Goal: Information Seeking & Learning: Learn about a topic

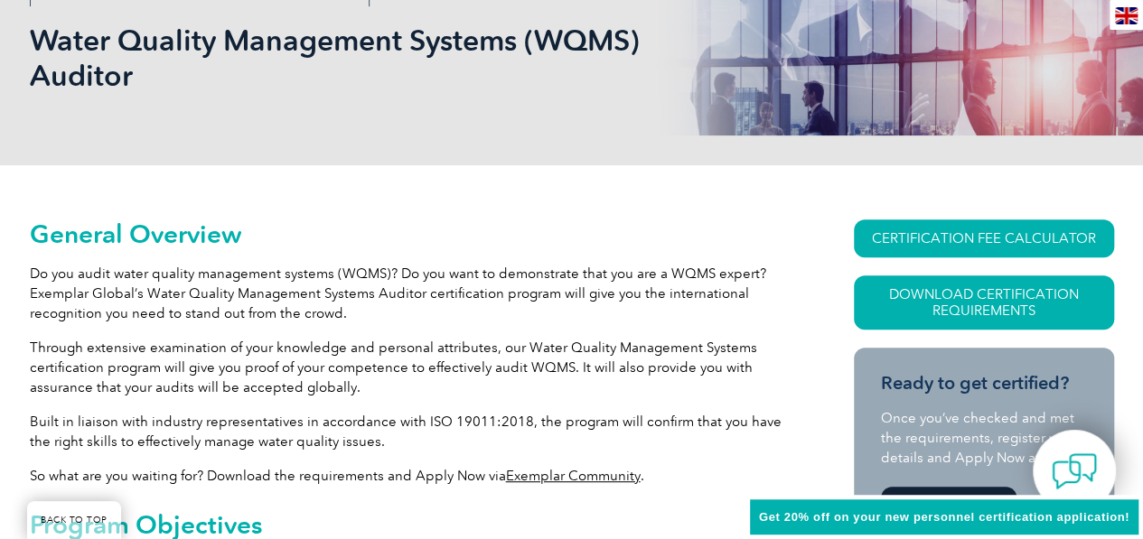
scroll to position [276, 0]
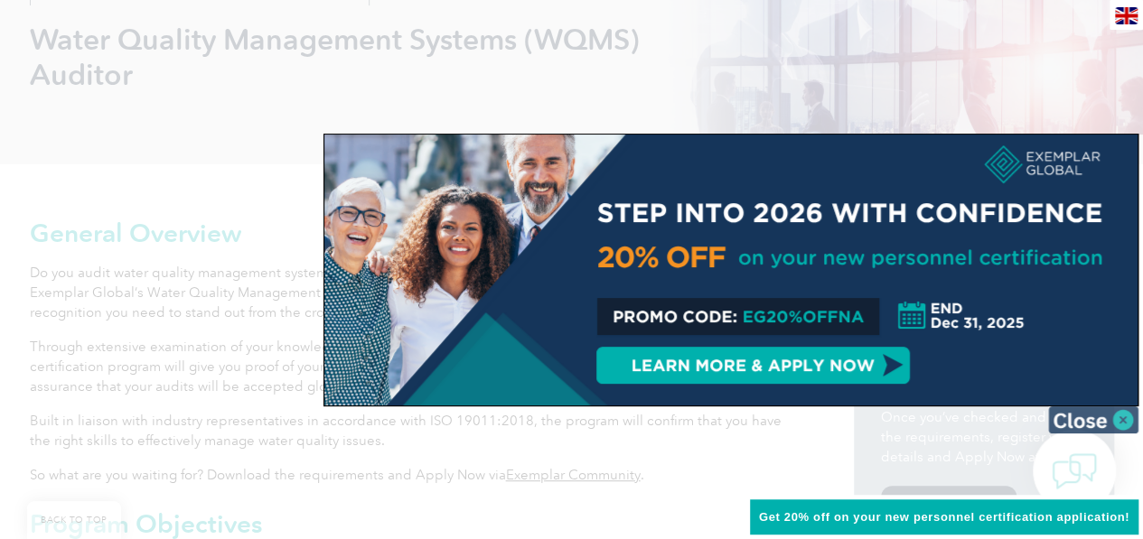
click at [1088, 412] on img at bounding box center [1093, 420] width 90 height 27
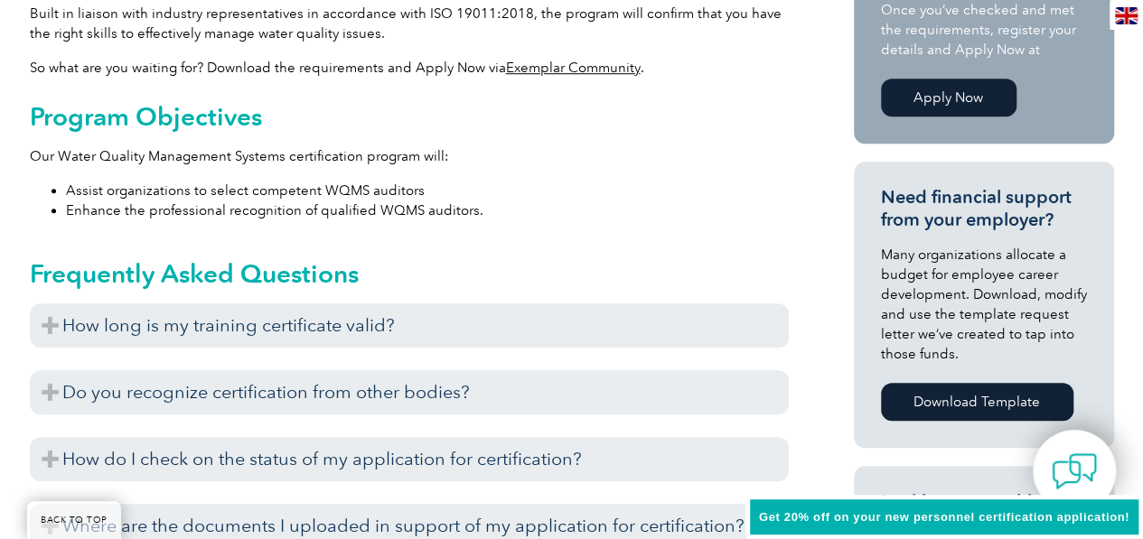
scroll to position [685, 0]
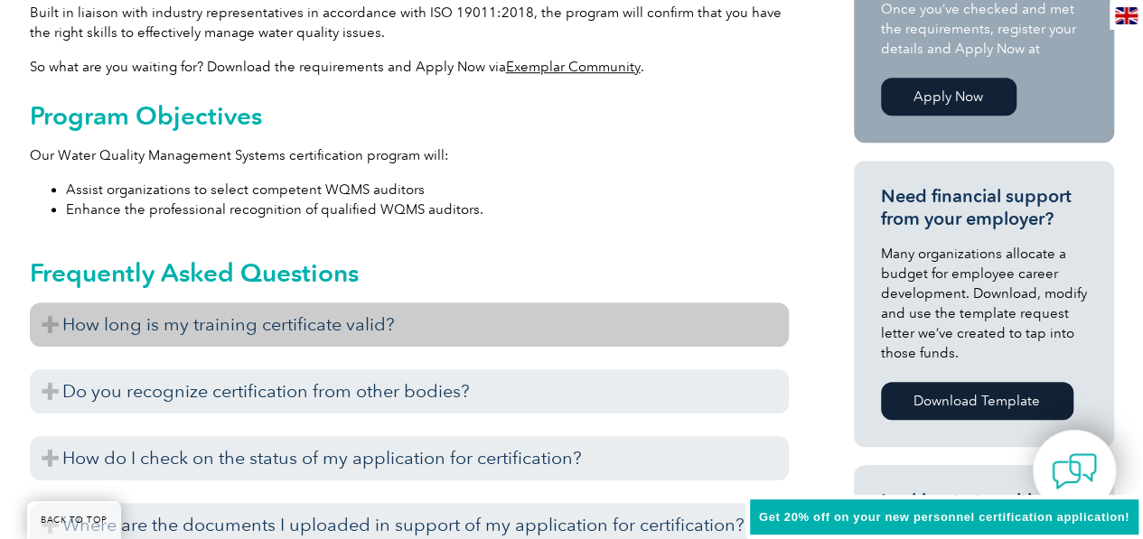
click at [455, 314] on h3 "How long is my training certificate valid?" at bounding box center [409, 325] width 759 height 44
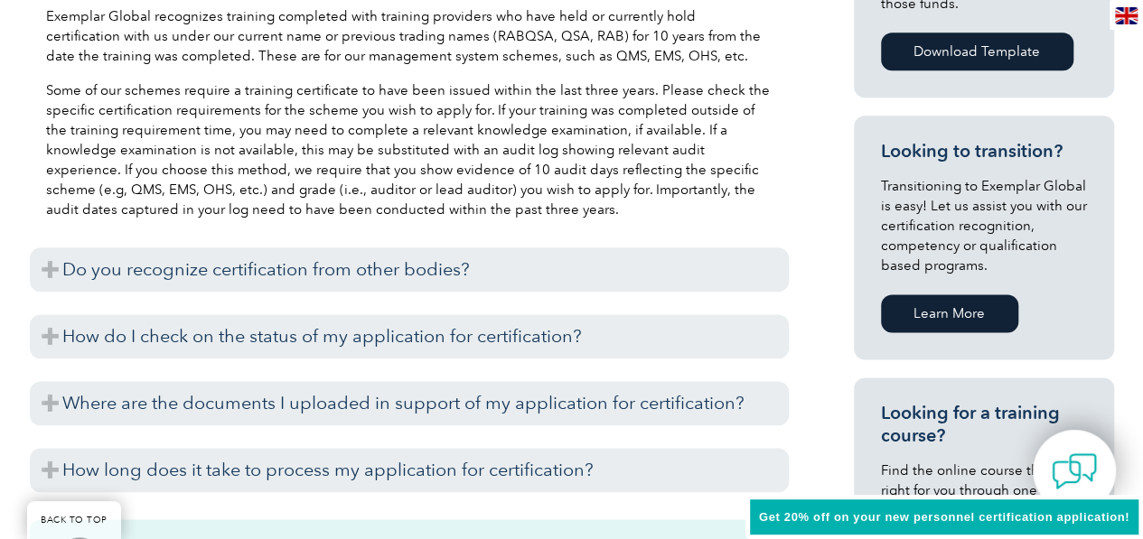
scroll to position [1035, 0]
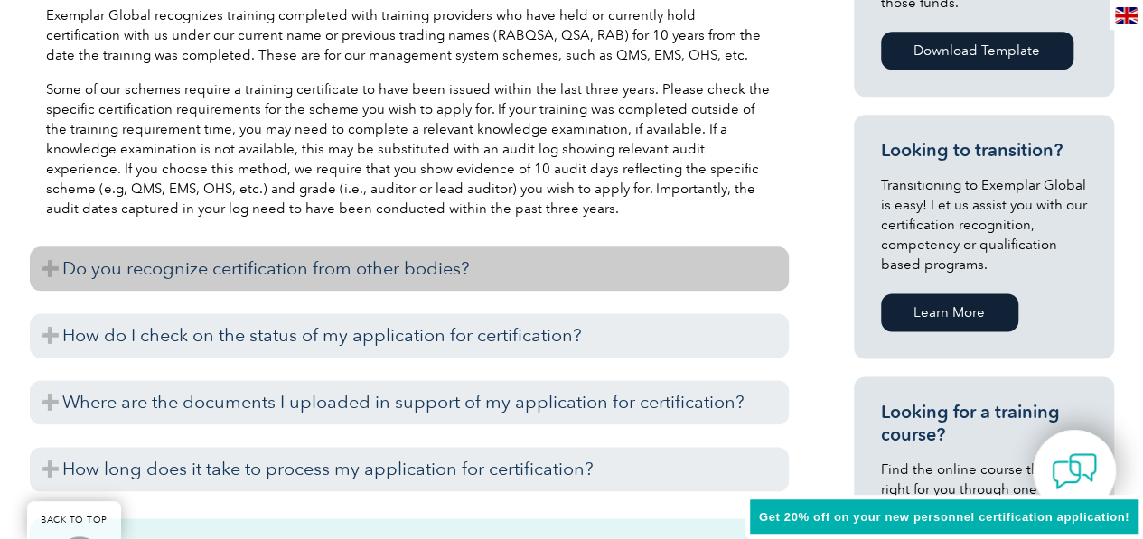
click at [431, 269] on h3 "Do you recognize certification from other bodies?" at bounding box center [409, 269] width 759 height 44
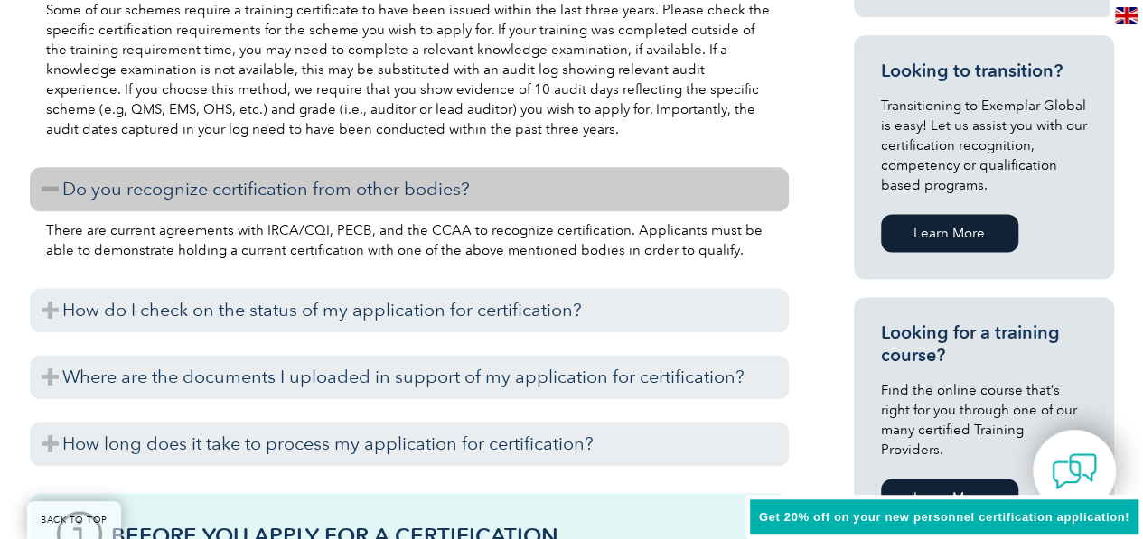
scroll to position [1118, 0]
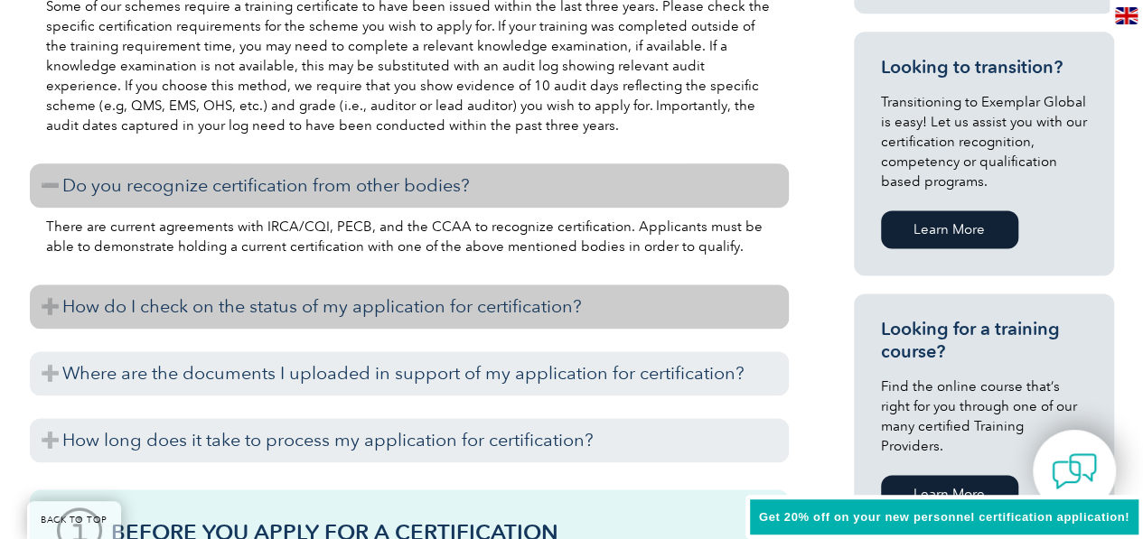
click at [388, 315] on h3 "How do I check on the status of my application for certification?" at bounding box center [409, 307] width 759 height 44
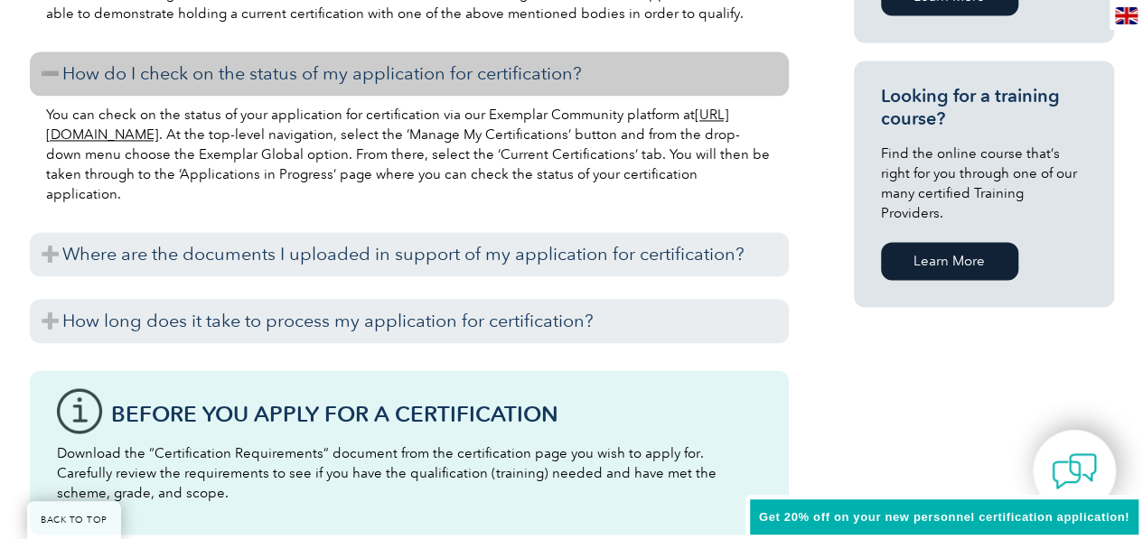
scroll to position [1353, 0]
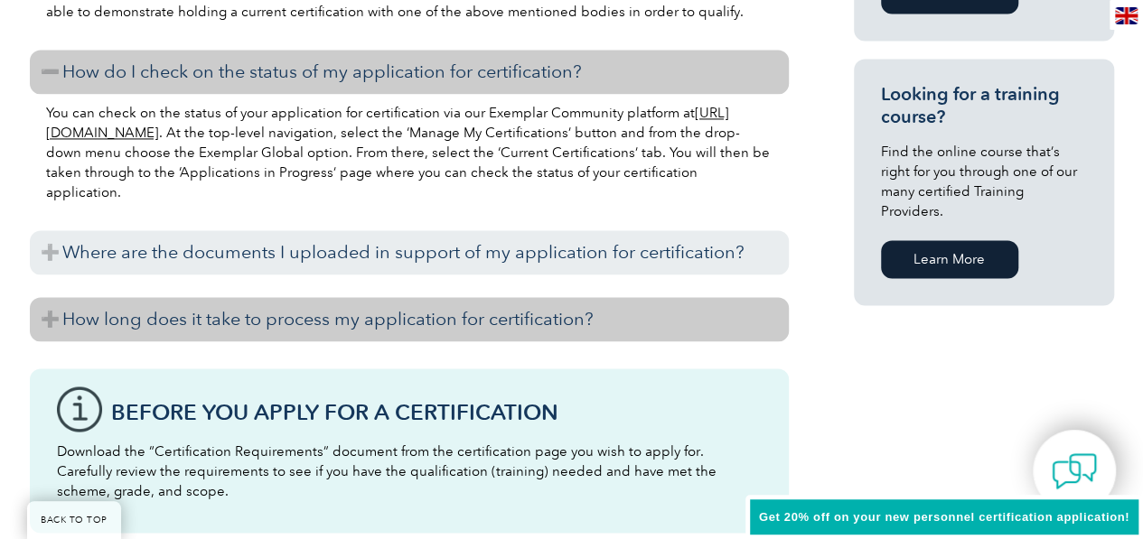
click at [351, 311] on h3 "How long does it take to process my application for certification?" at bounding box center [409, 319] width 759 height 44
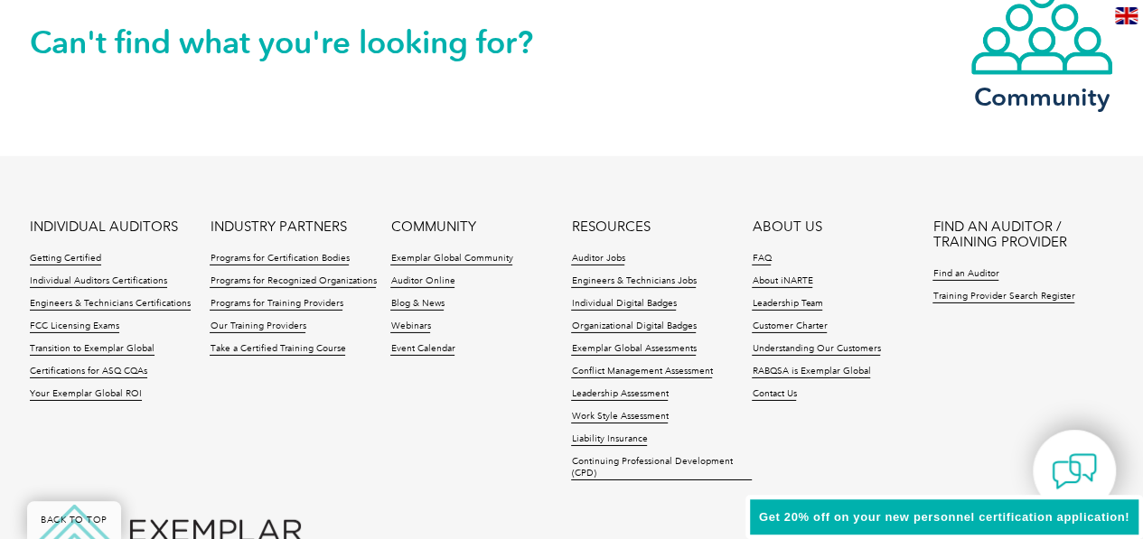
scroll to position [2831, 0]
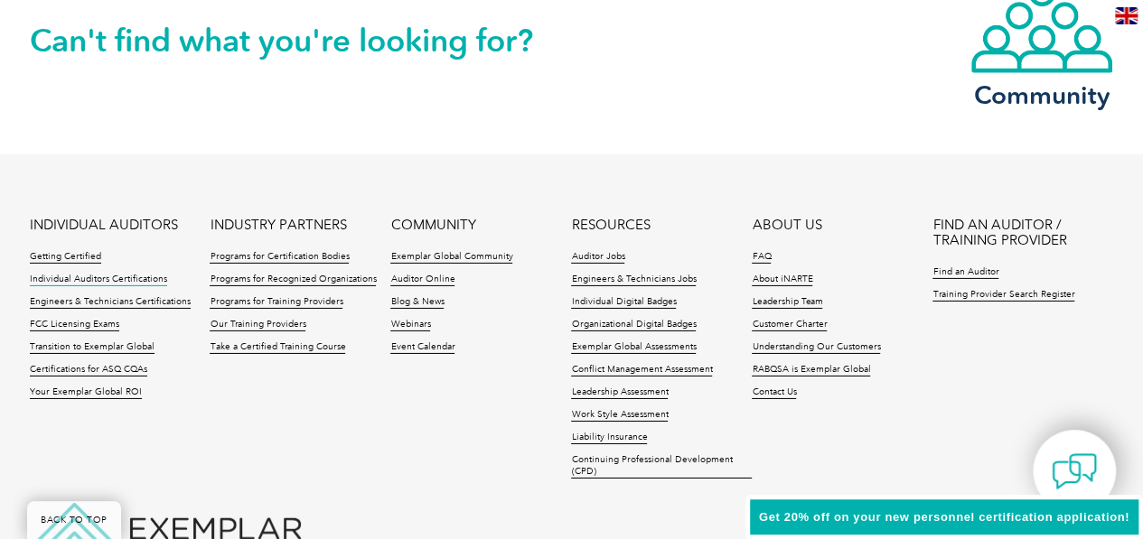
click at [110, 274] on link "Individual Auditors Certifications" at bounding box center [98, 280] width 137 height 13
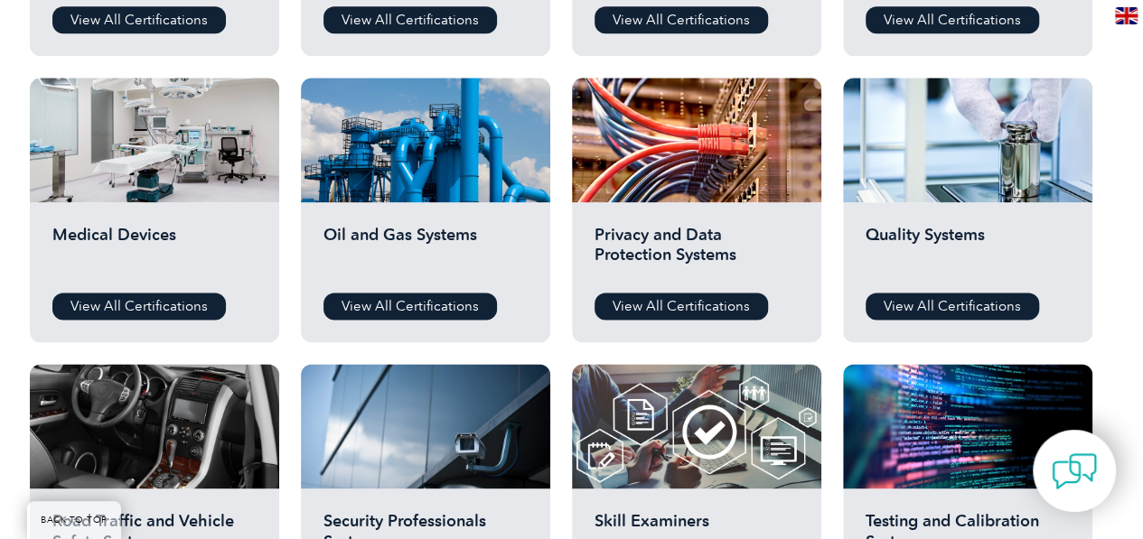
scroll to position [1319, 0]
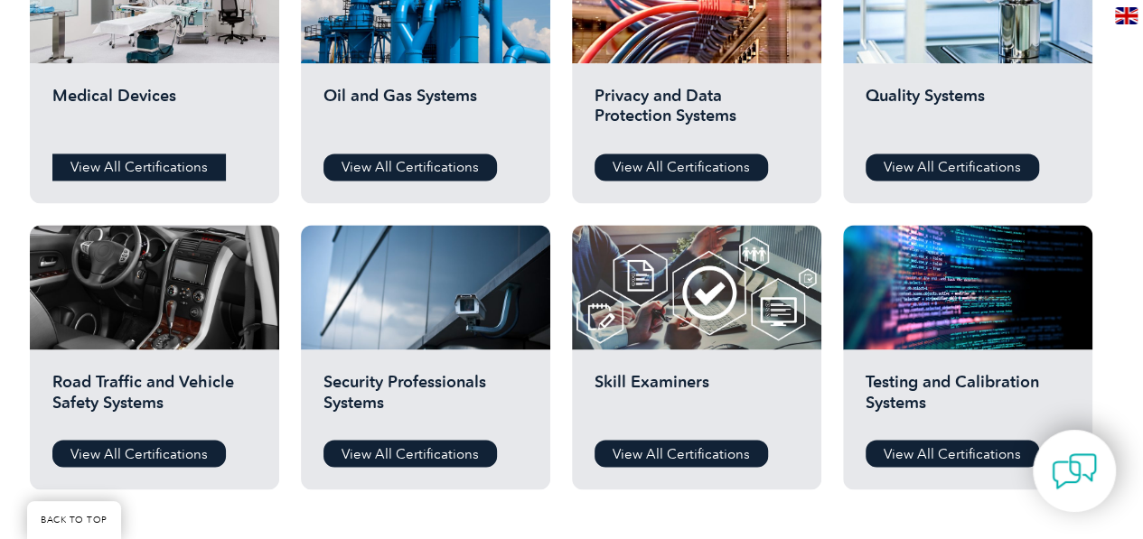
click at [126, 171] on link "View All Certifications" at bounding box center [138, 167] width 173 height 27
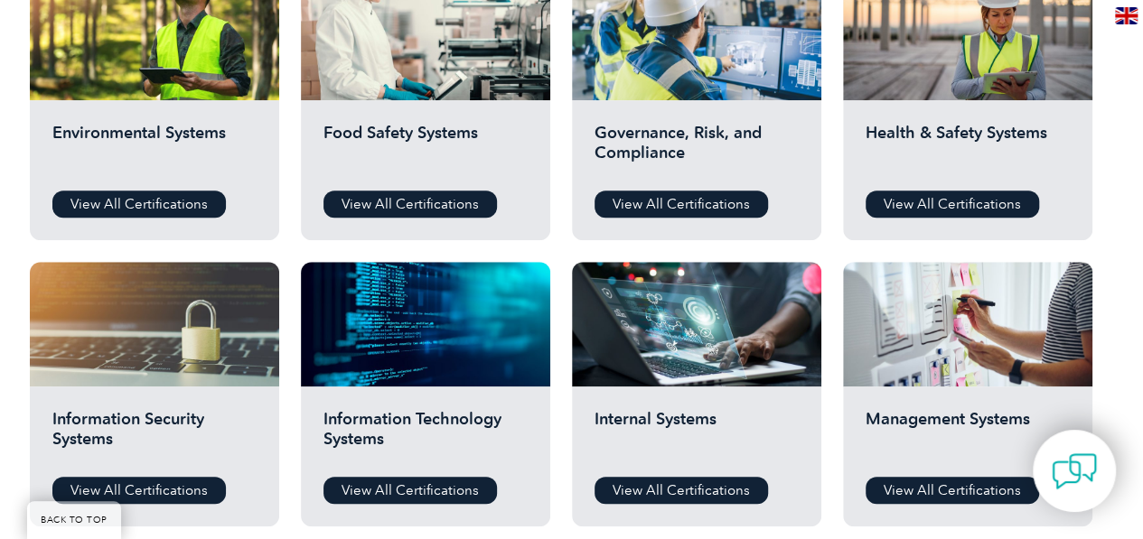
scroll to position [918, 0]
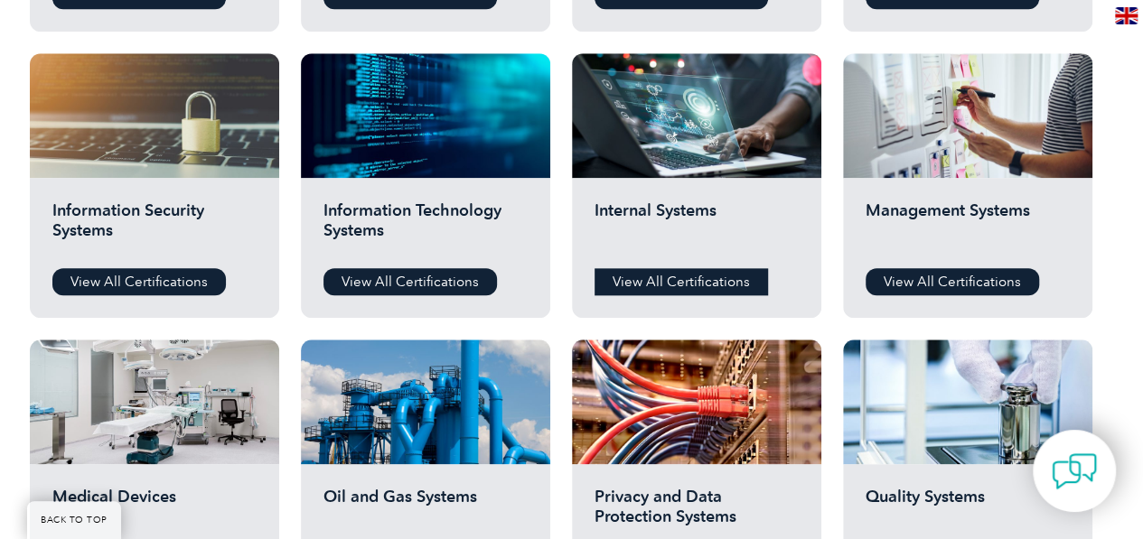
click at [671, 289] on link "View All Certifications" at bounding box center [680, 281] width 173 height 27
click at [924, 288] on link "View All Certifications" at bounding box center [951, 281] width 173 height 27
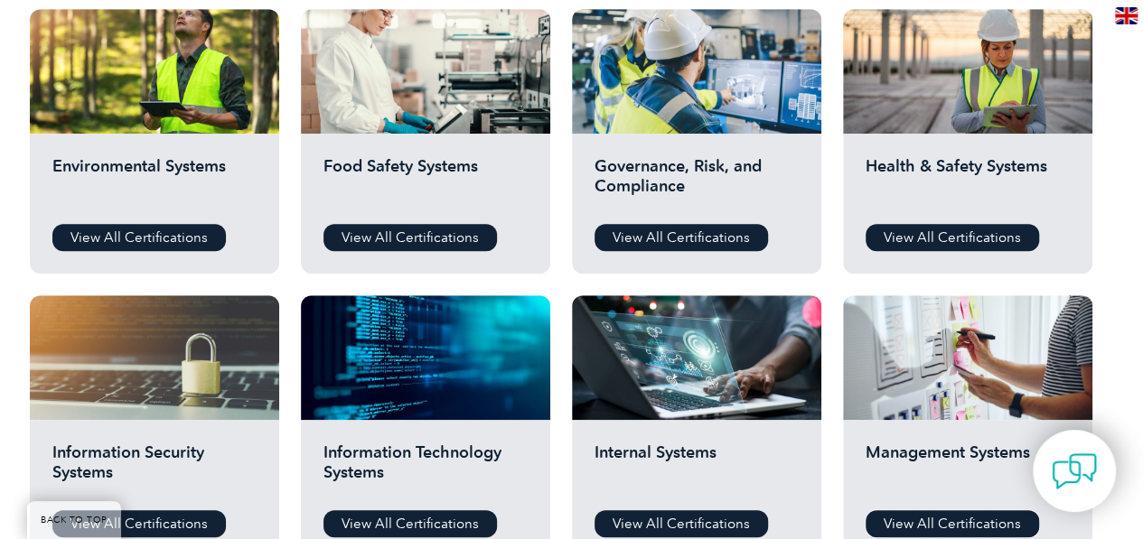
scroll to position [668, 0]
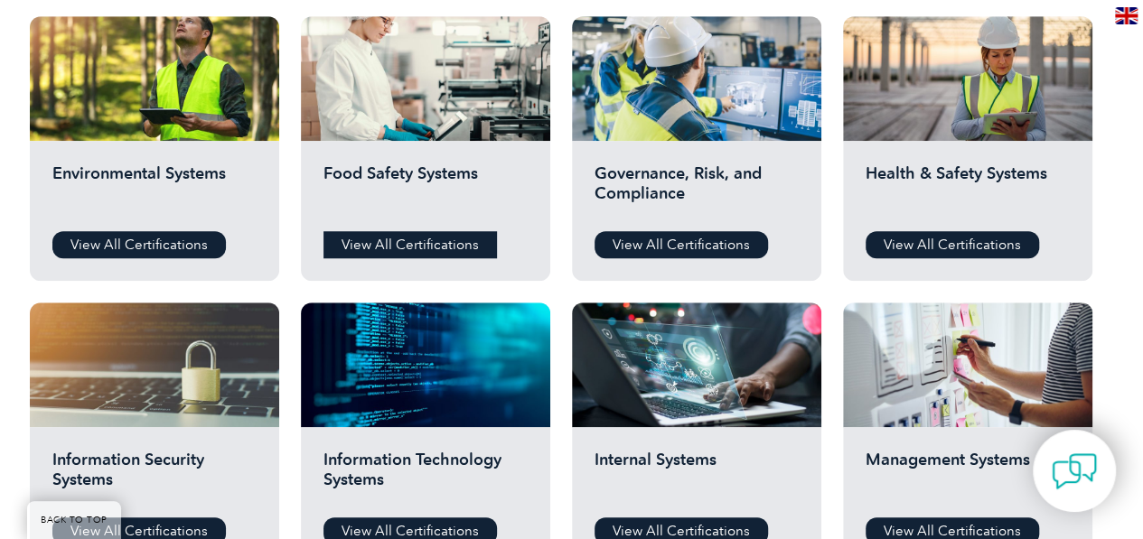
click at [407, 240] on link "View All Certifications" at bounding box center [409, 244] width 173 height 27
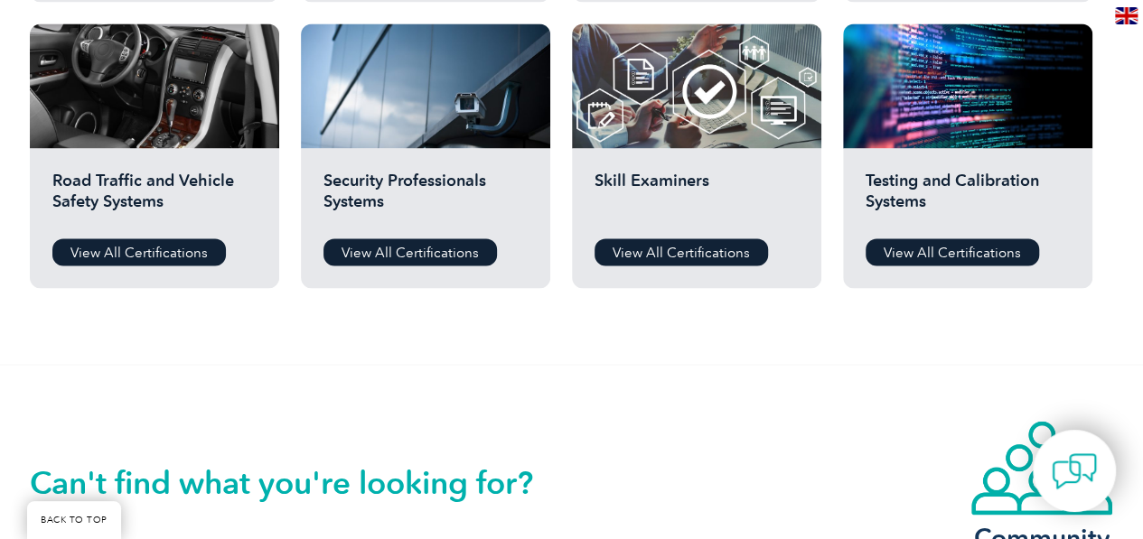
scroll to position [1517, 0]
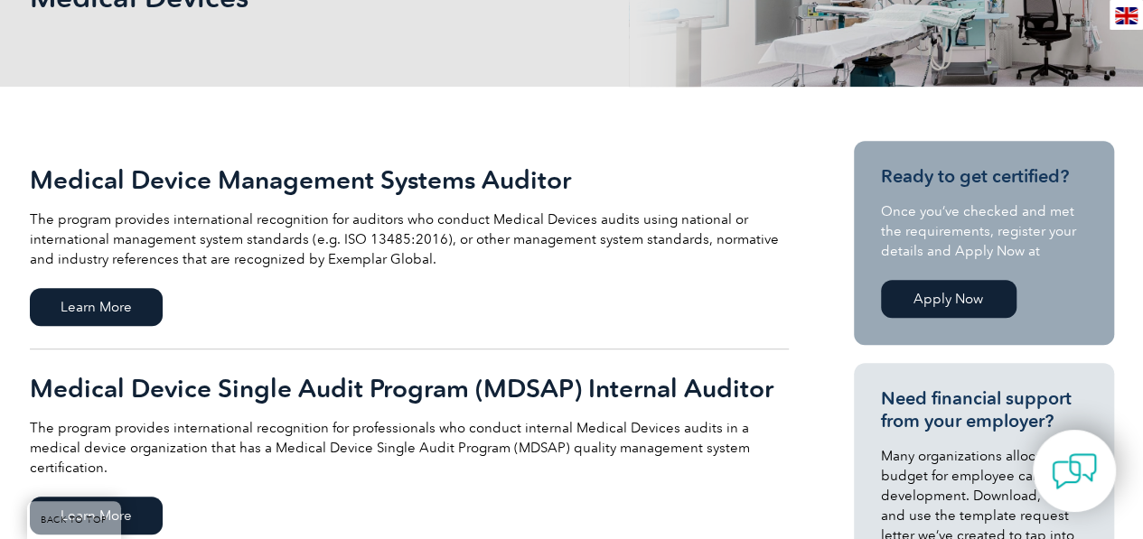
scroll to position [332, 0]
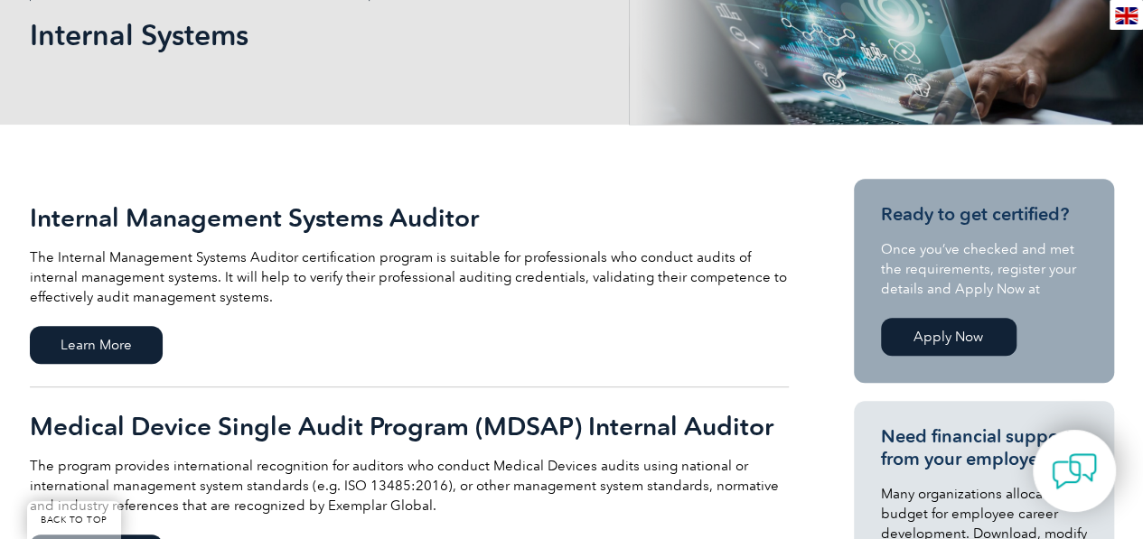
scroll to position [280, 0]
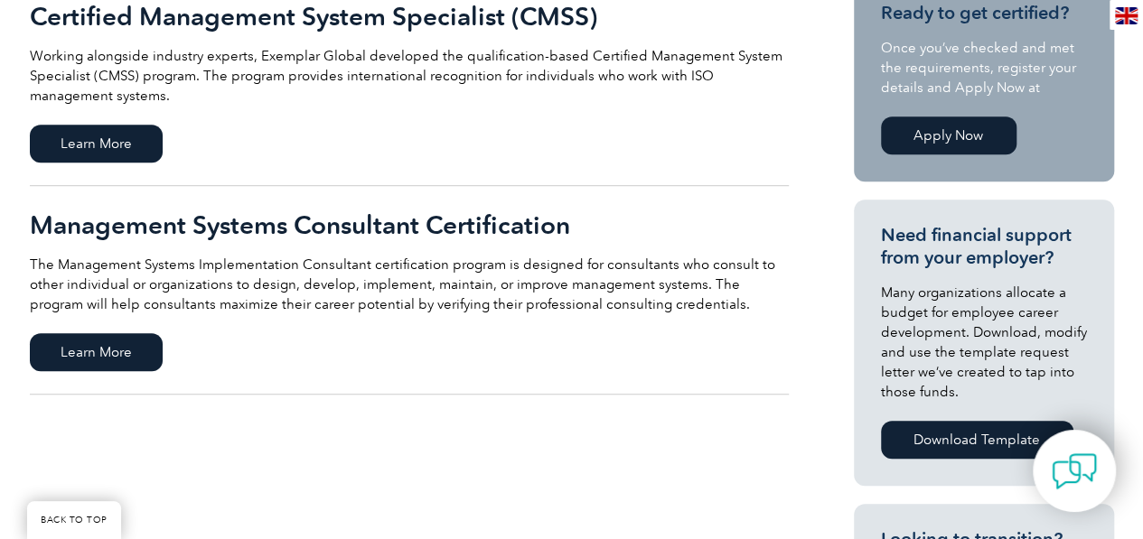
scroll to position [388, 0]
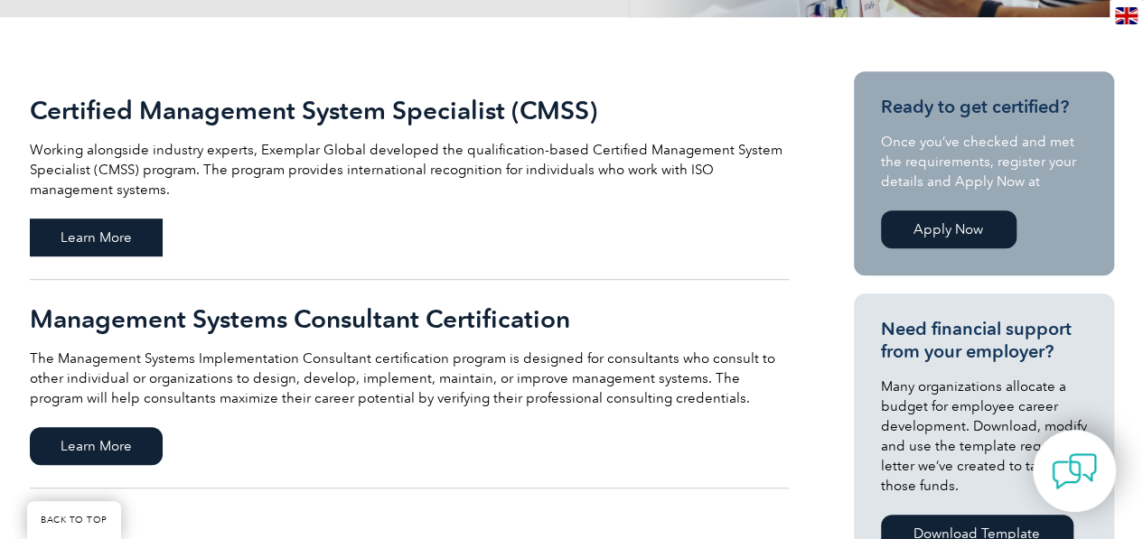
click at [117, 224] on span "Learn More" at bounding box center [96, 238] width 133 height 38
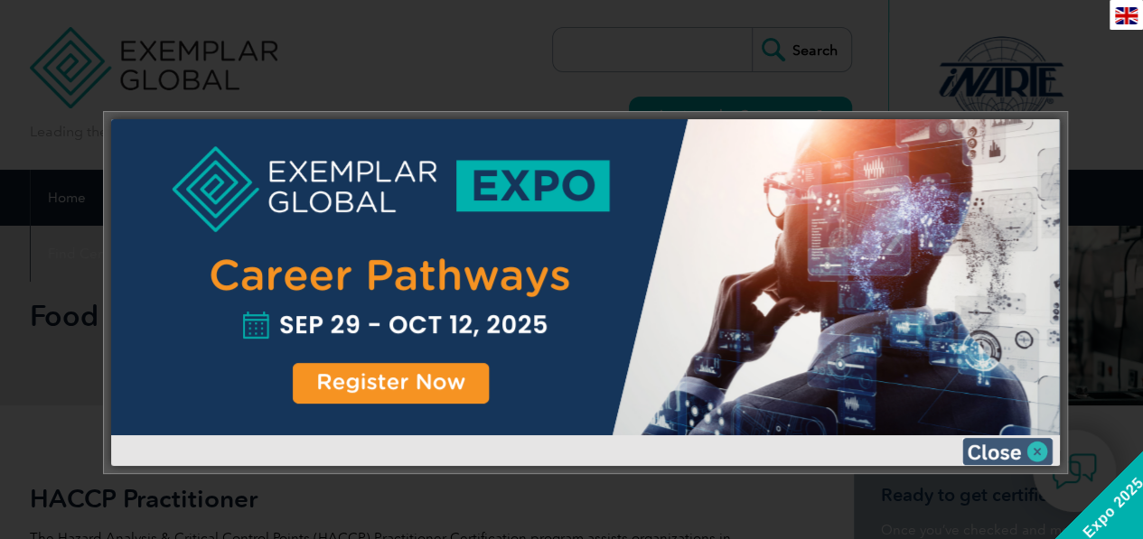
click at [1002, 452] on img at bounding box center [1007, 451] width 90 height 27
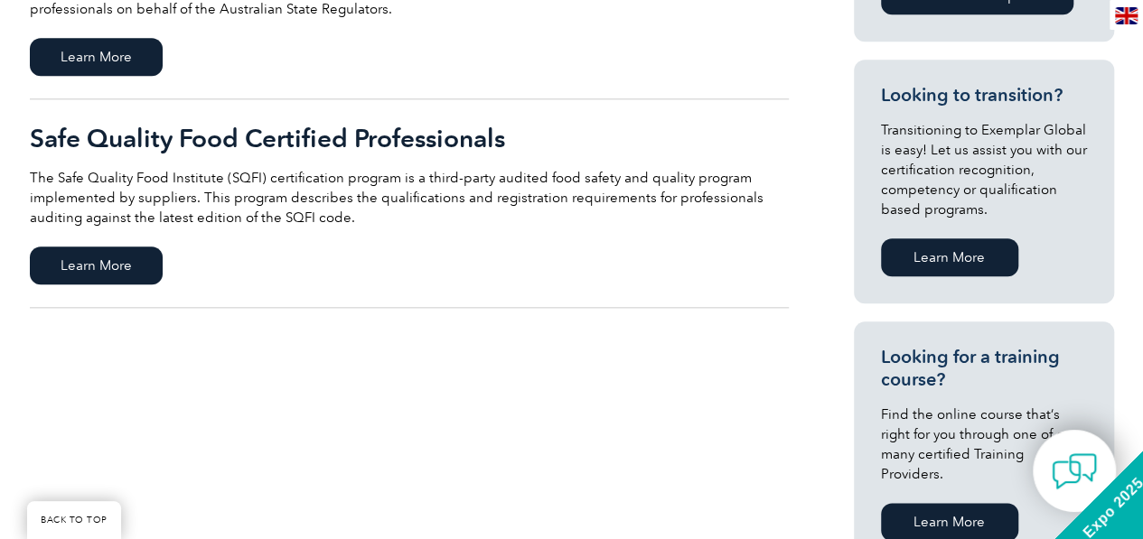
scroll to position [928, 0]
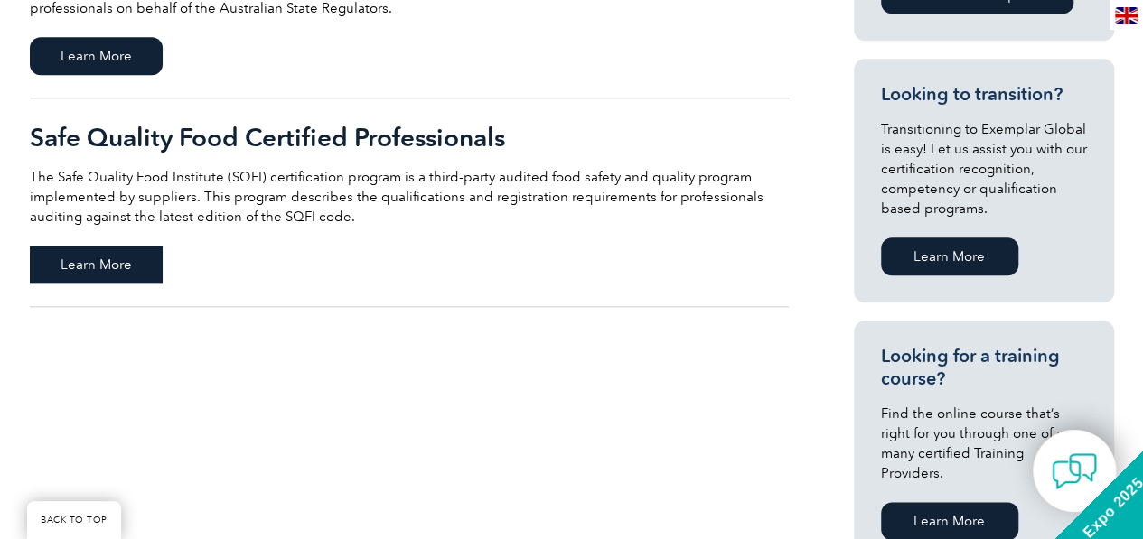
click at [154, 262] on span "Learn More" at bounding box center [96, 265] width 133 height 38
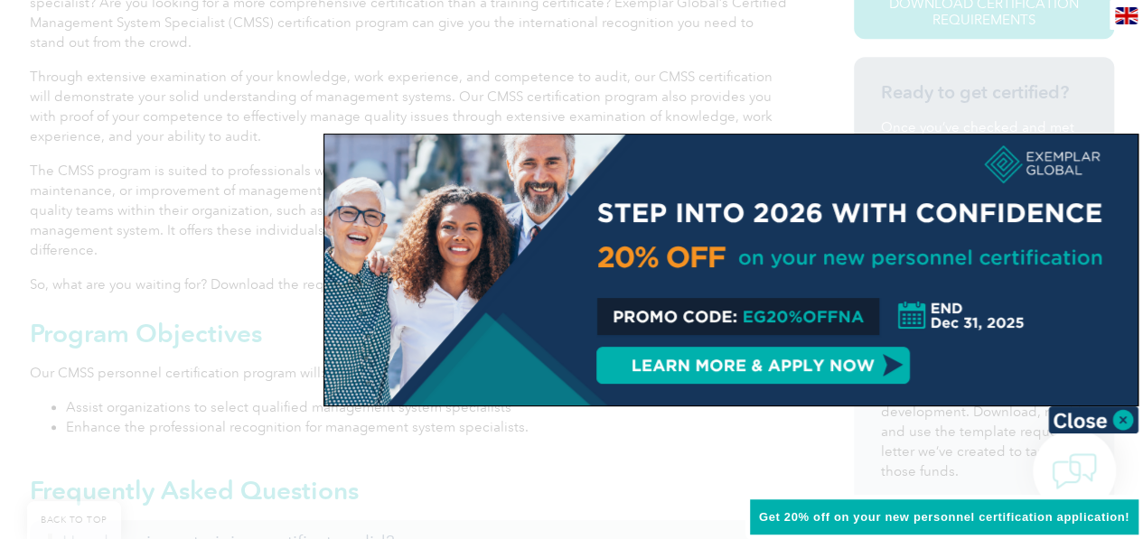
scroll to position [545, 0]
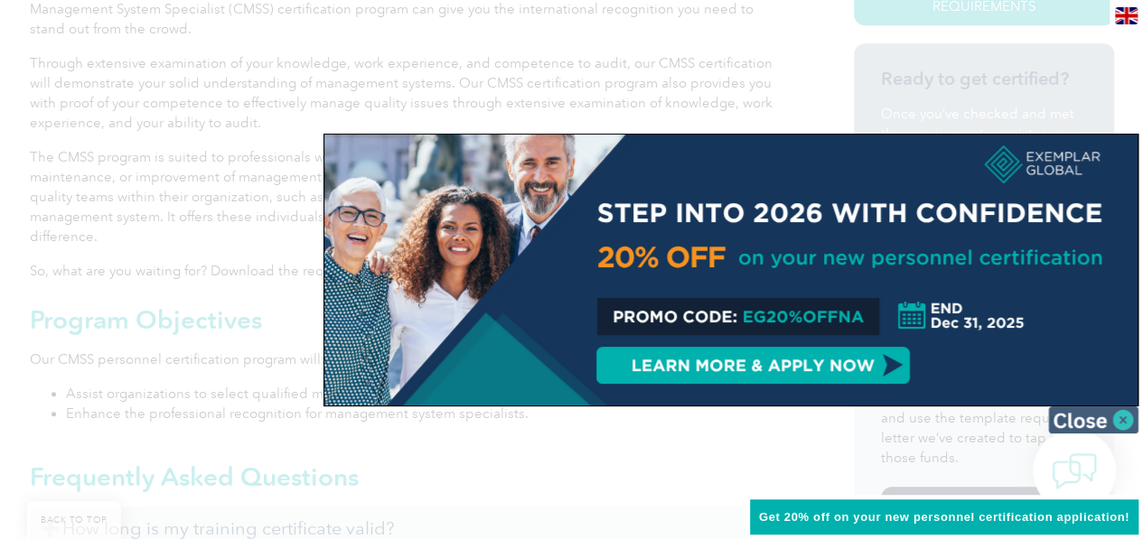
click at [1065, 418] on img at bounding box center [1093, 420] width 90 height 27
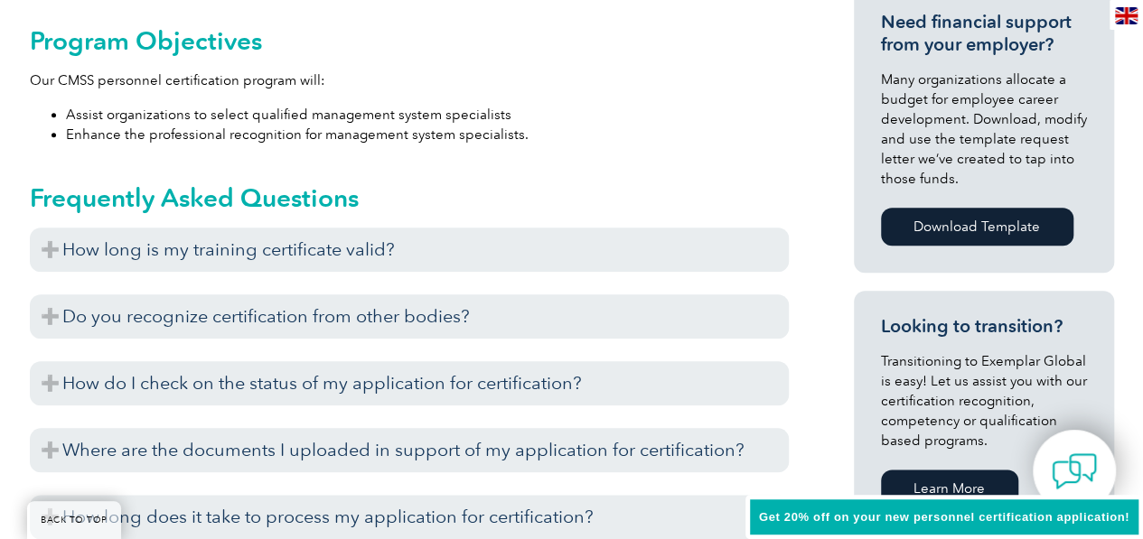
scroll to position [825, 0]
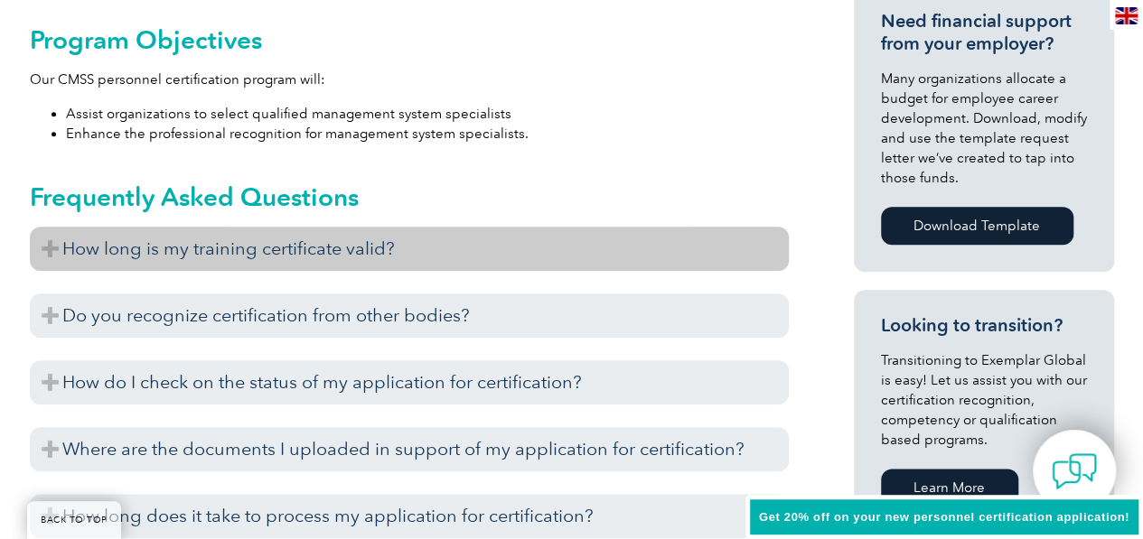
click at [301, 247] on h3 "How long is my training certificate valid?" at bounding box center [409, 249] width 759 height 44
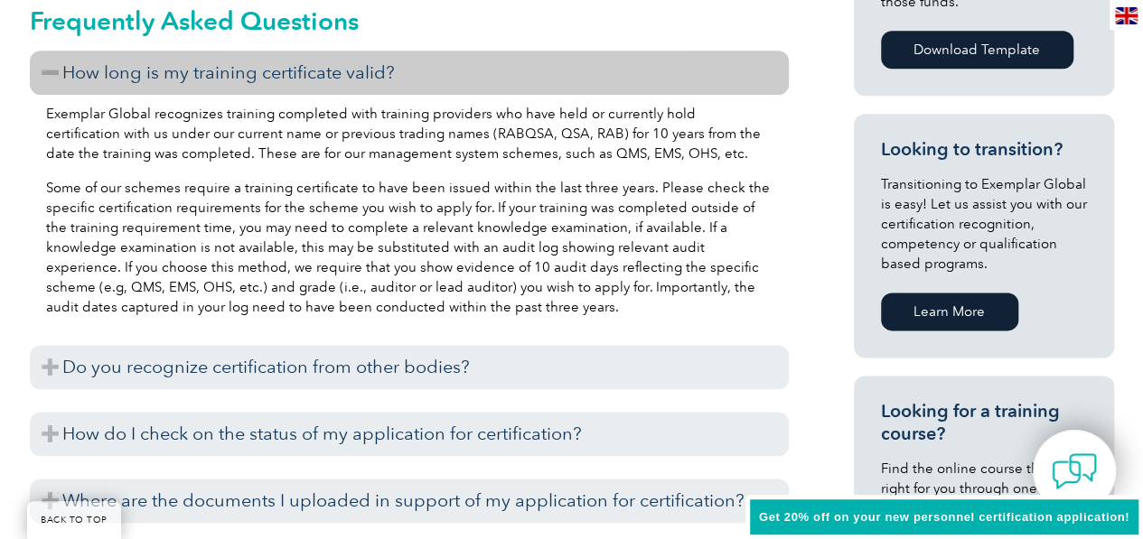
scroll to position [1067, 0]
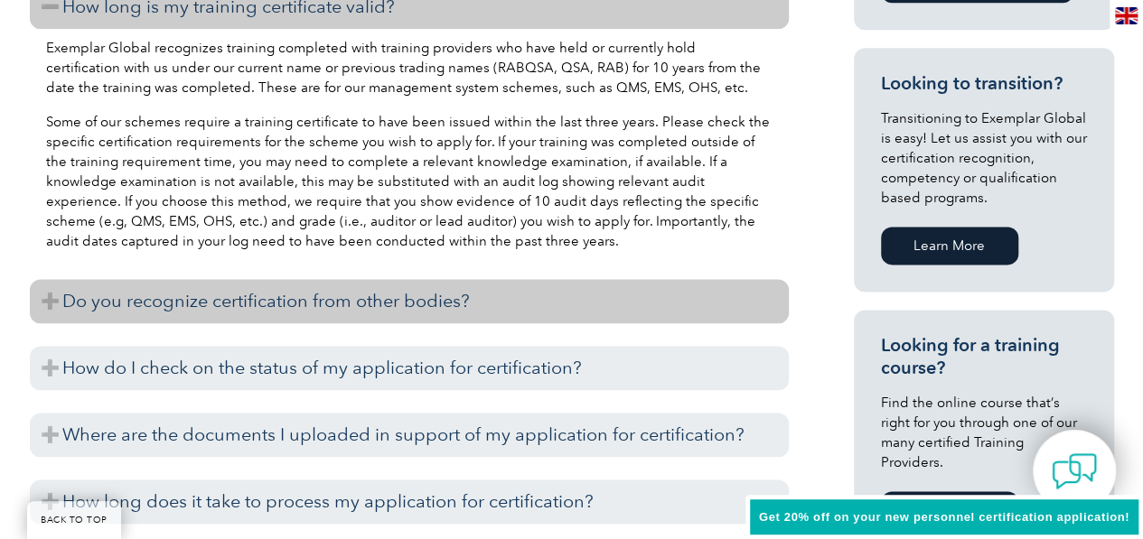
click at [269, 304] on h3 "Do you recognize certification from other bodies?" at bounding box center [409, 301] width 759 height 44
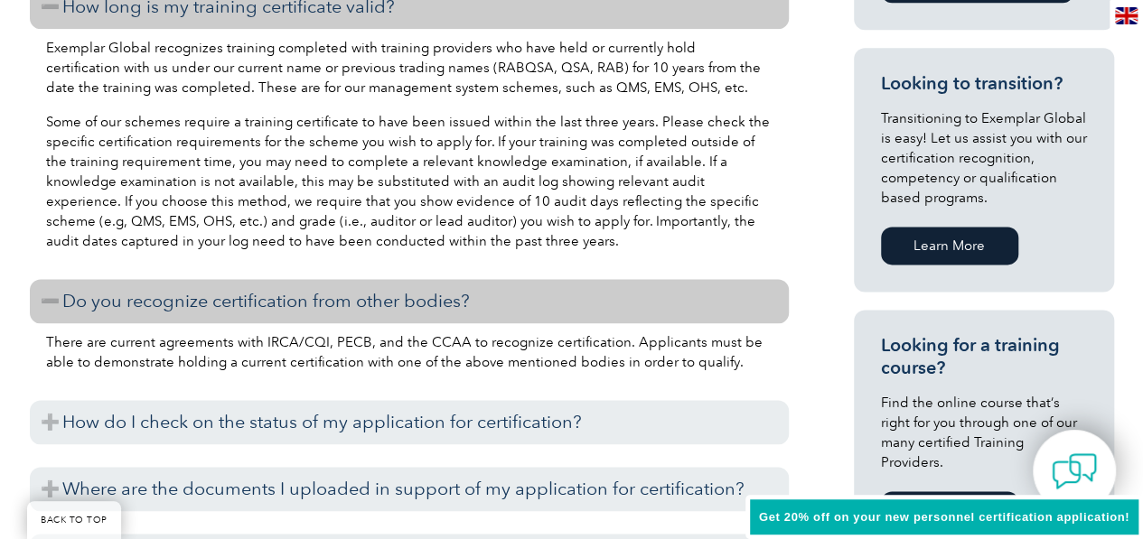
scroll to position [1205, 0]
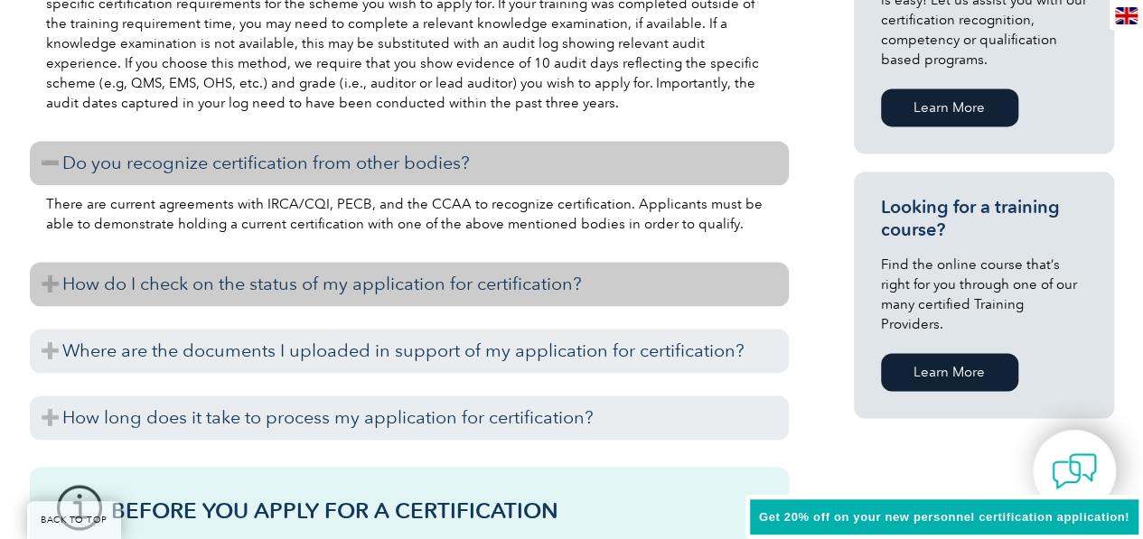
click at [222, 281] on h3 "How do I check on the status of my application for certification?" at bounding box center [409, 284] width 759 height 44
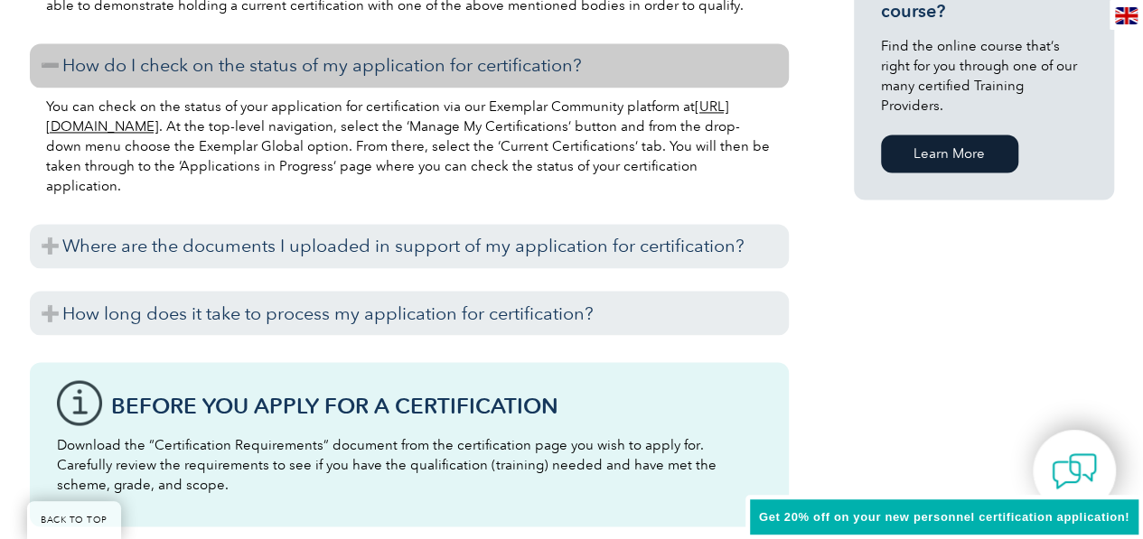
scroll to position [1425, 0]
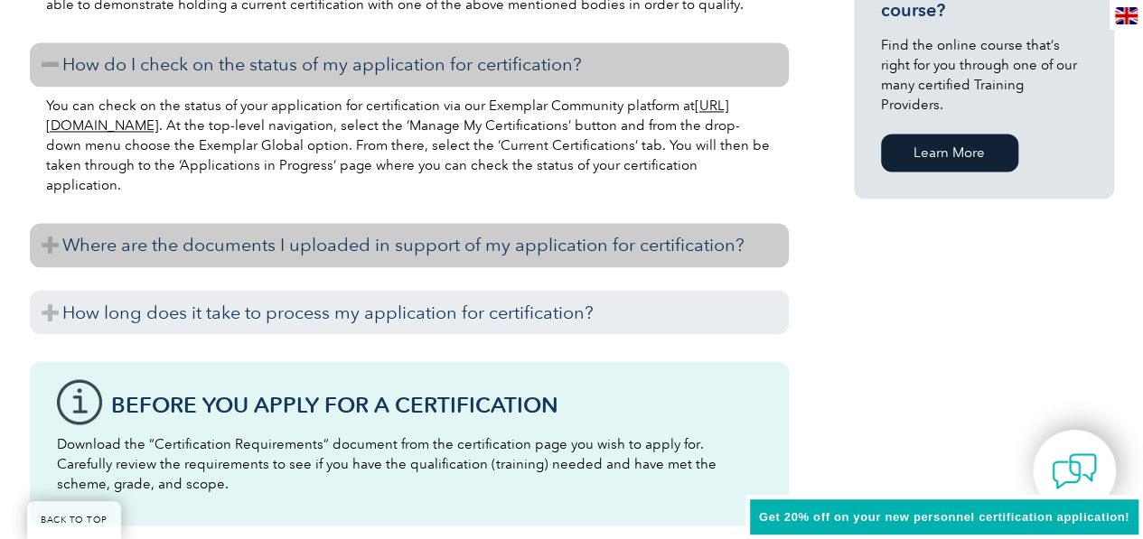
click at [197, 252] on h3 "Where are the documents I uploaded in support of my application for certificati…" at bounding box center [409, 245] width 759 height 44
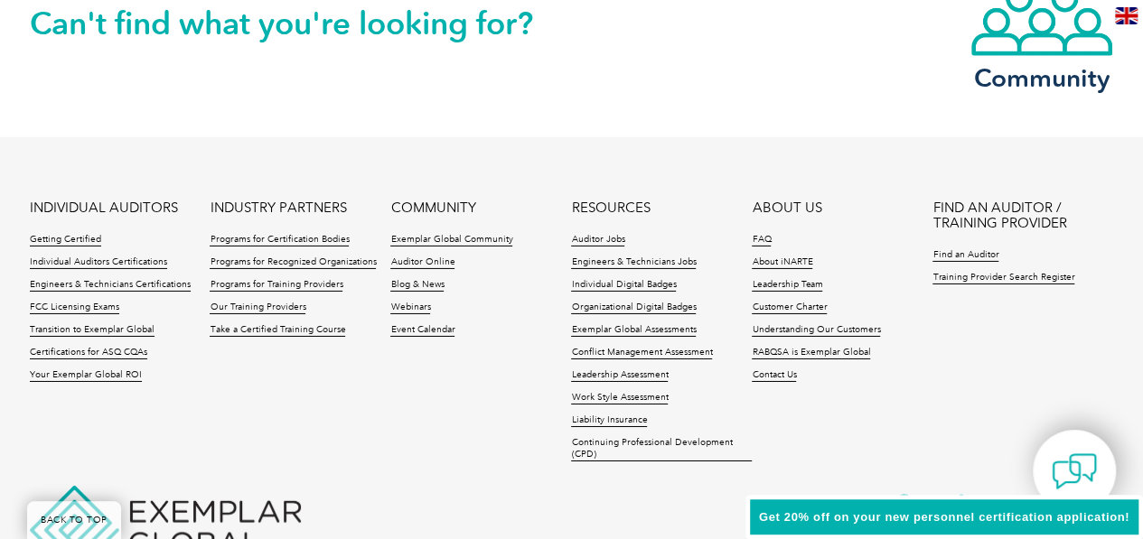
scroll to position [2899, 0]
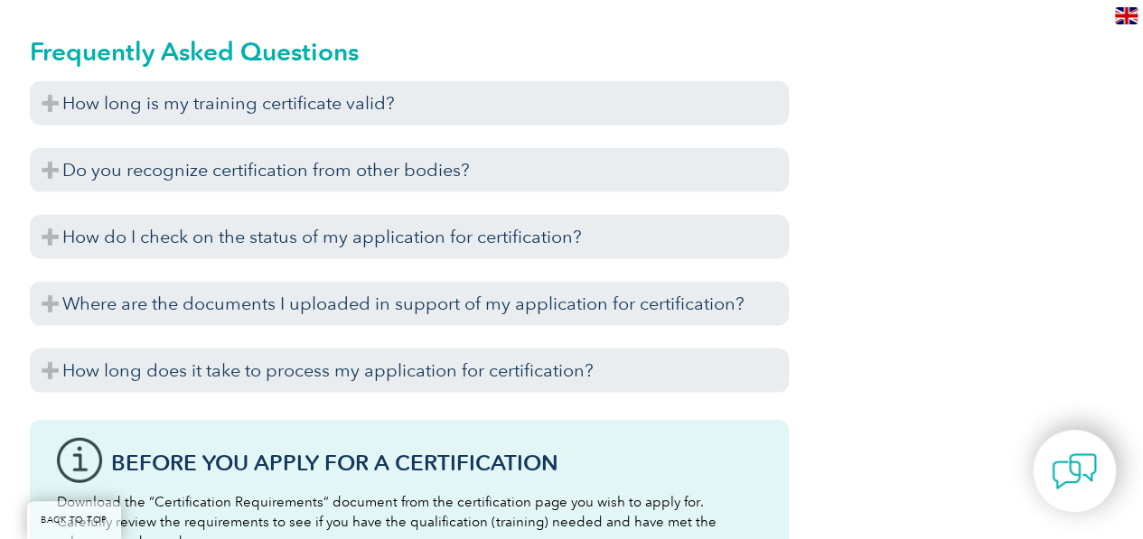
scroll to position [2136, 0]
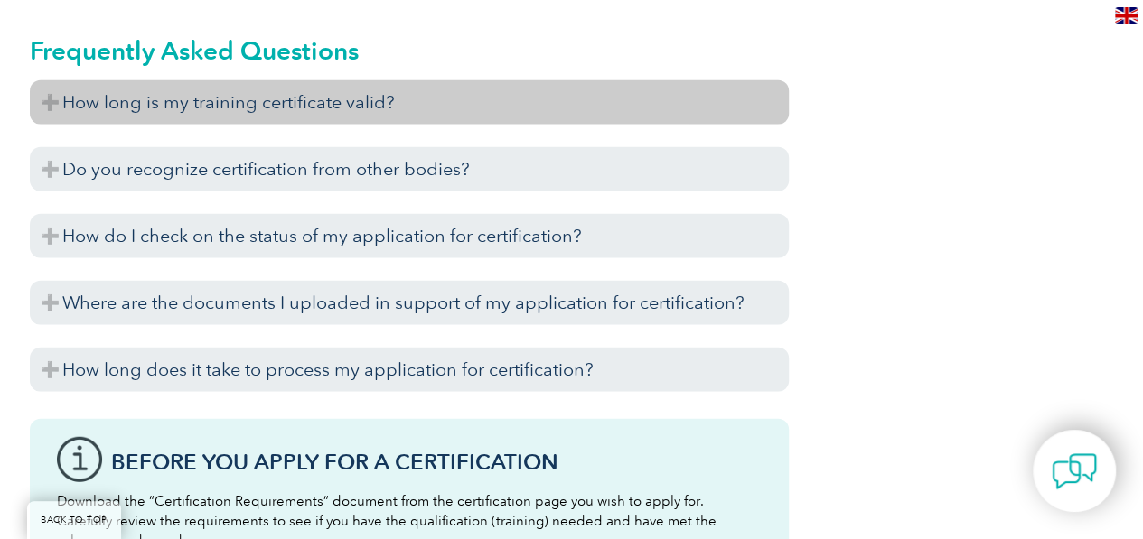
click at [131, 98] on h3 "How long is my training certificate valid?" at bounding box center [409, 102] width 759 height 44
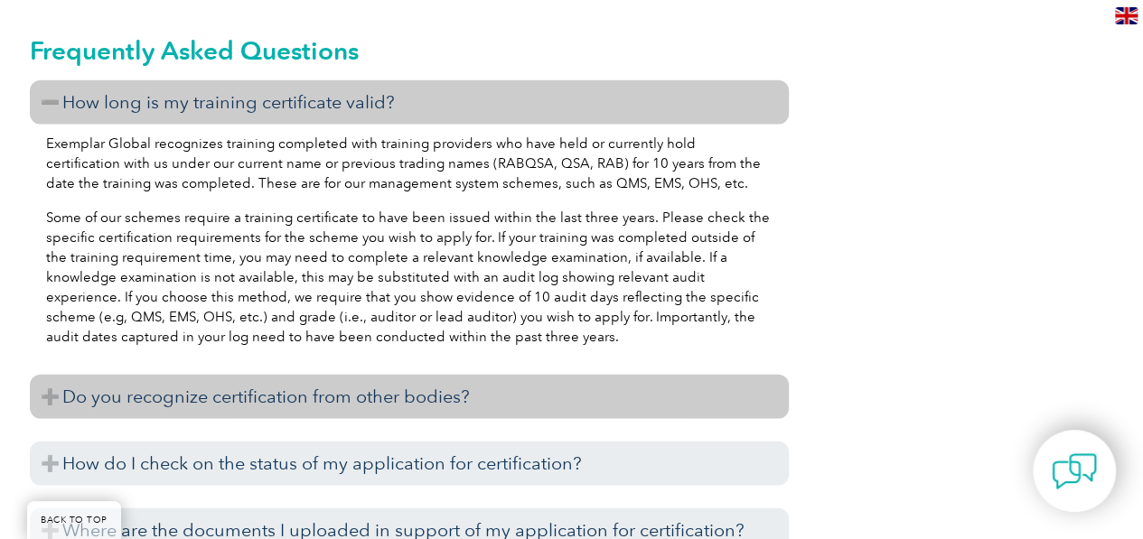
click at [127, 400] on h3 "Do you recognize certification from other bodies?" at bounding box center [409, 397] width 759 height 44
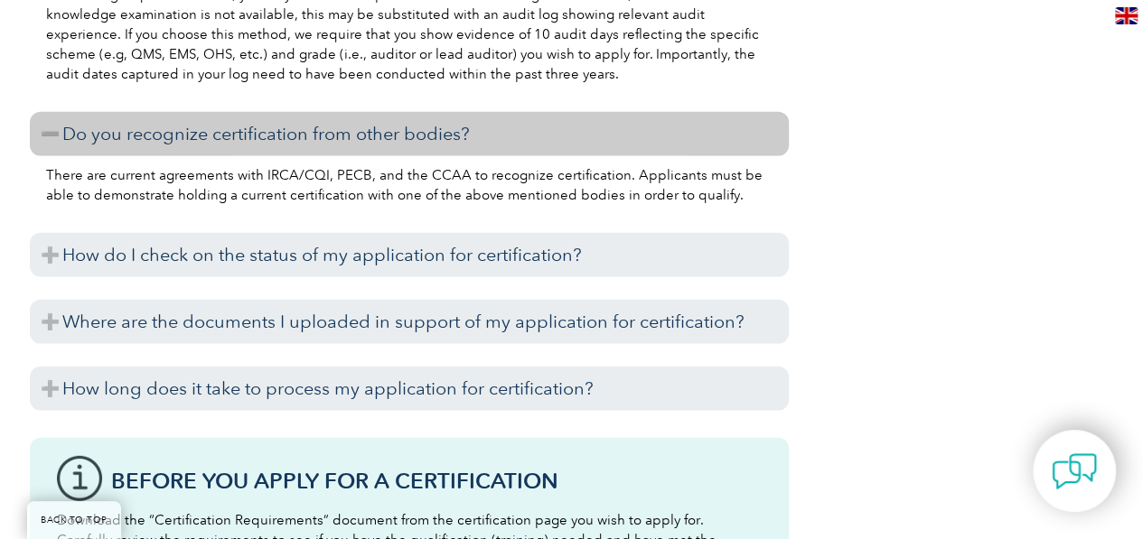
scroll to position [2399, 0]
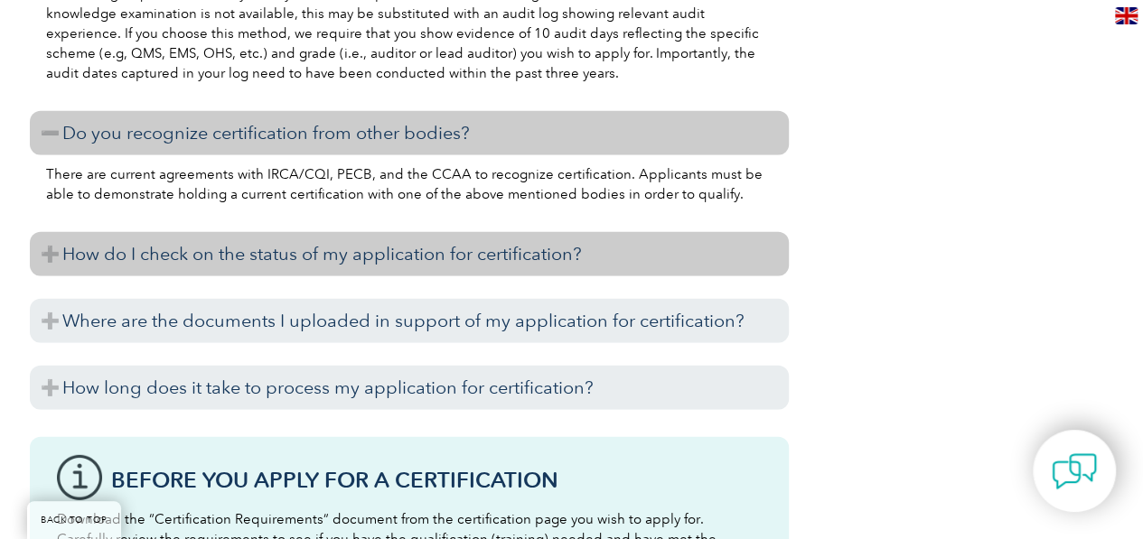
click at [137, 257] on h3 "How do I check on the status of my application for certification?" at bounding box center [409, 254] width 759 height 44
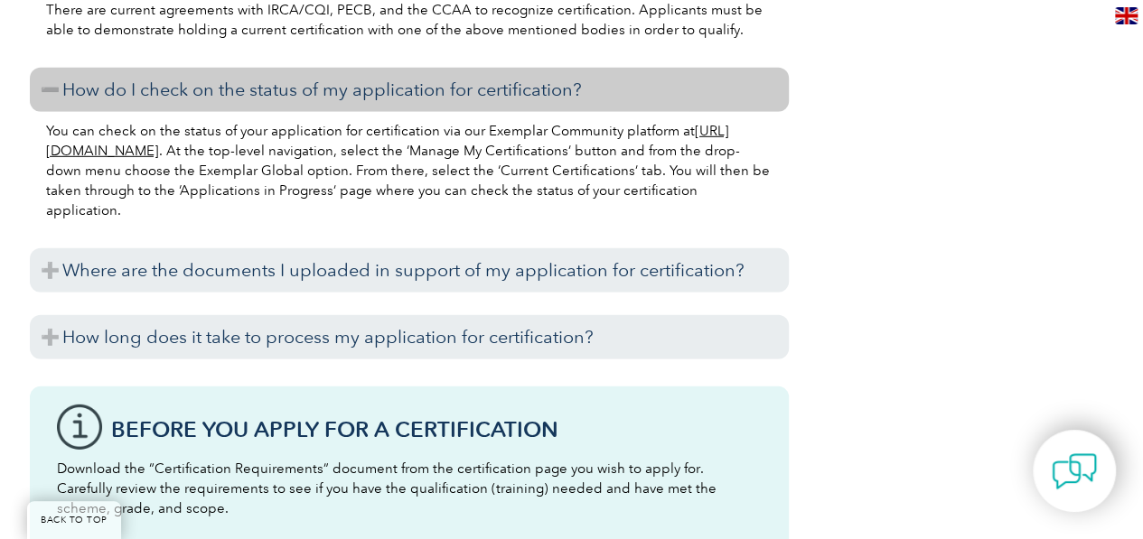
scroll to position [2569, 0]
